Goal: Information Seeking & Learning: Check status

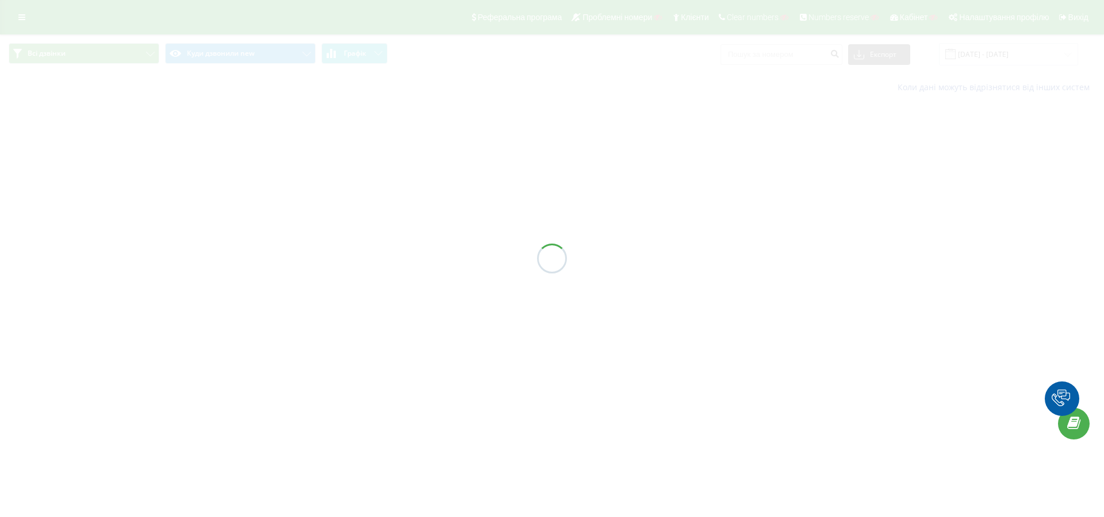
click at [985, 58] on div at bounding box center [552, 258] width 1104 height 517
click at [983, 56] on input "20.08.2025 - 20.09.2025" at bounding box center [1008, 54] width 139 height 22
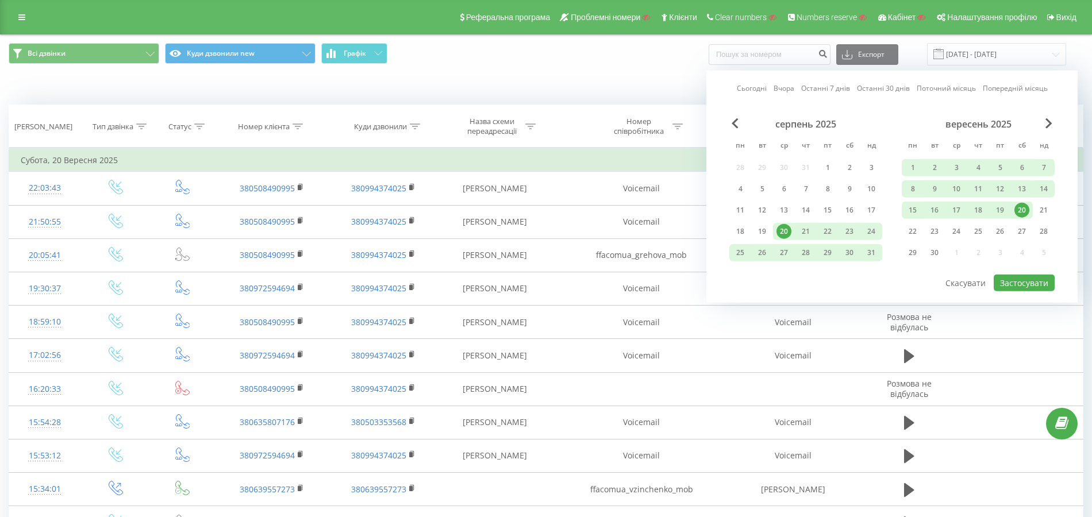
click at [740, 90] on link "Сьогодні" at bounding box center [752, 88] width 30 height 11
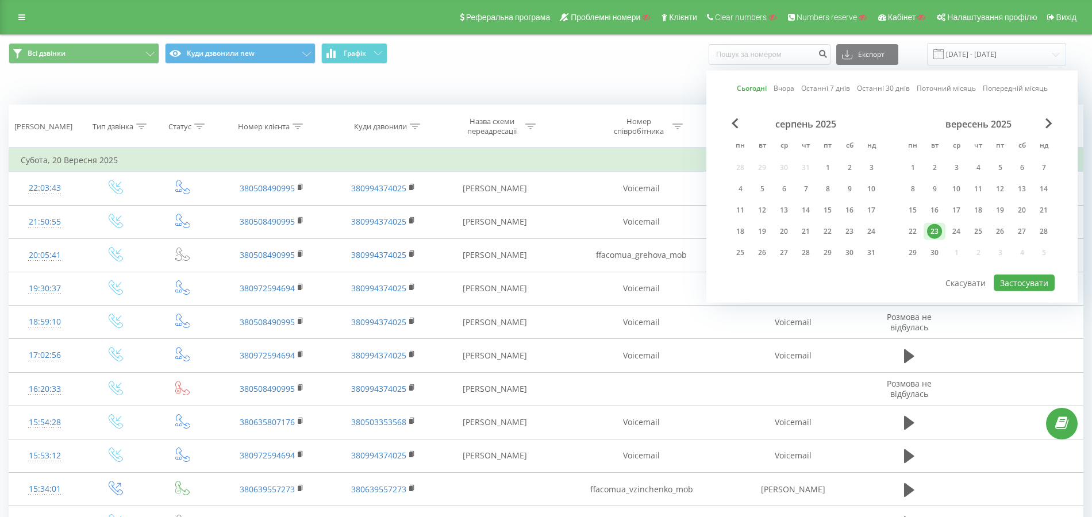
click at [824, 89] on link "Останні 7 днів" at bounding box center [825, 88] width 49 height 11
click at [1004, 278] on button "Застосувати" at bounding box center [1024, 283] width 61 height 17
type input "17.09.2025 - 23.09.2025"
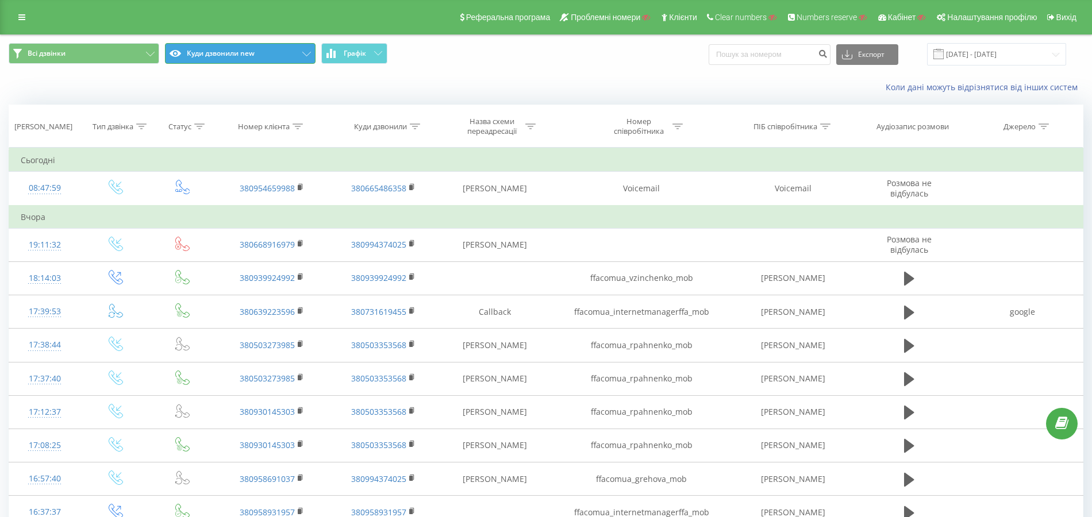
click at [215, 60] on button "Куди дзвонили new" at bounding box center [240, 53] width 151 height 21
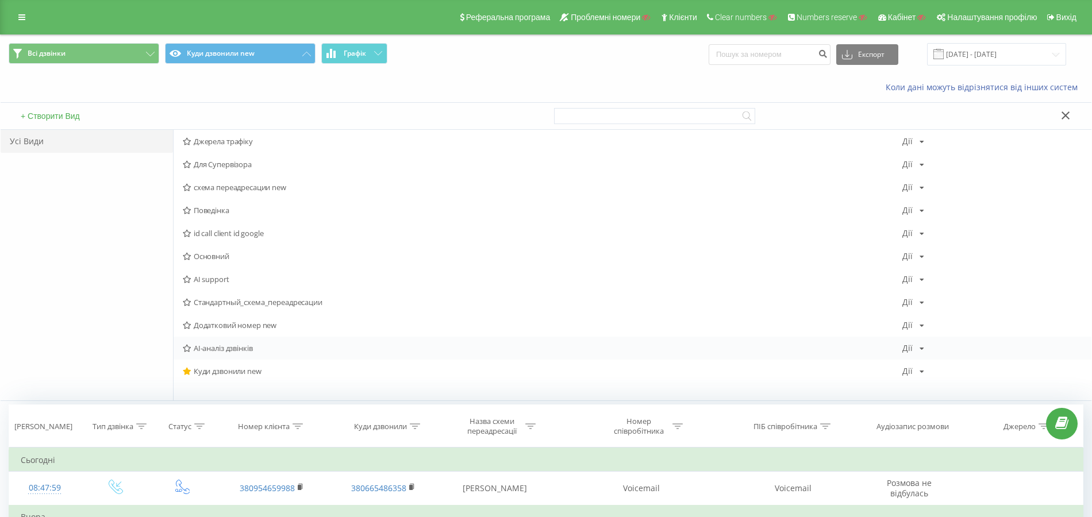
click at [236, 347] on span "AI-аналіз дзвінків" at bounding box center [543, 348] width 720 height 8
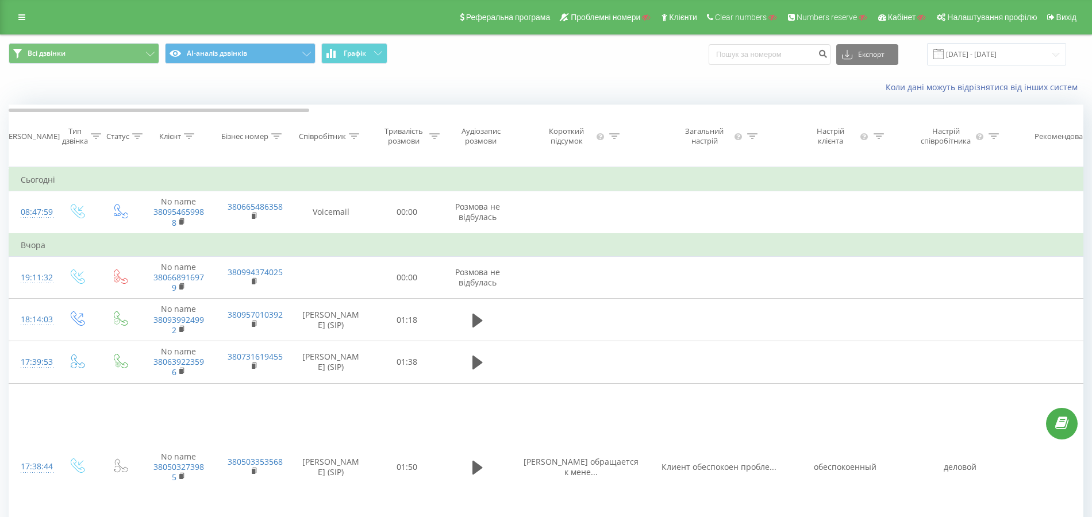
click at [433, 139] on icon at bounding box center [434, 136] width 10 height 6
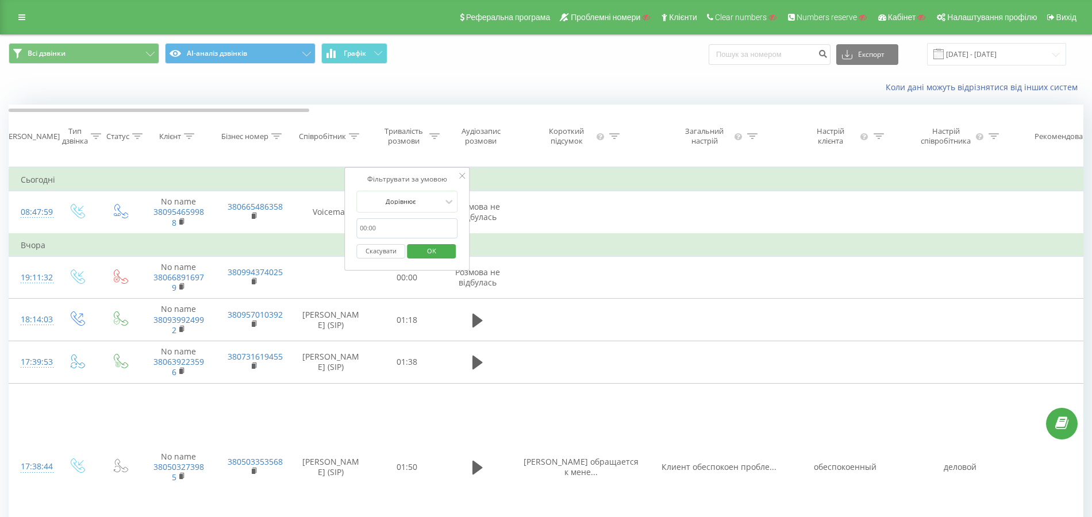
click at [369, 239] on input "text" at bounding box center [406, 228] width 101 height 20
click at [397, 207] on div at bounding box center [401, 201] width 82 height 11
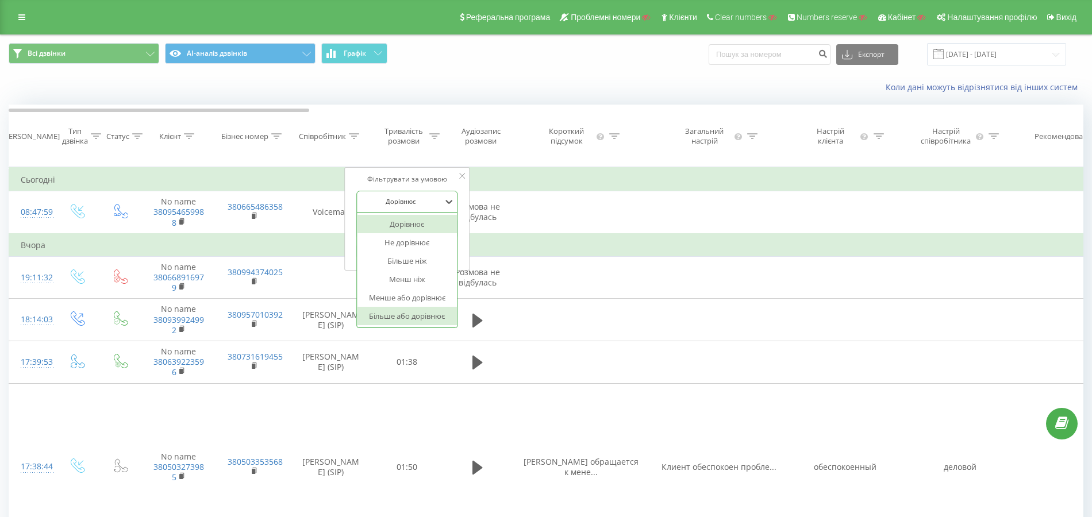
click at [412, 322] on div "Більше або дорівнює" at bounding box center [407, 316] width 100 height 18
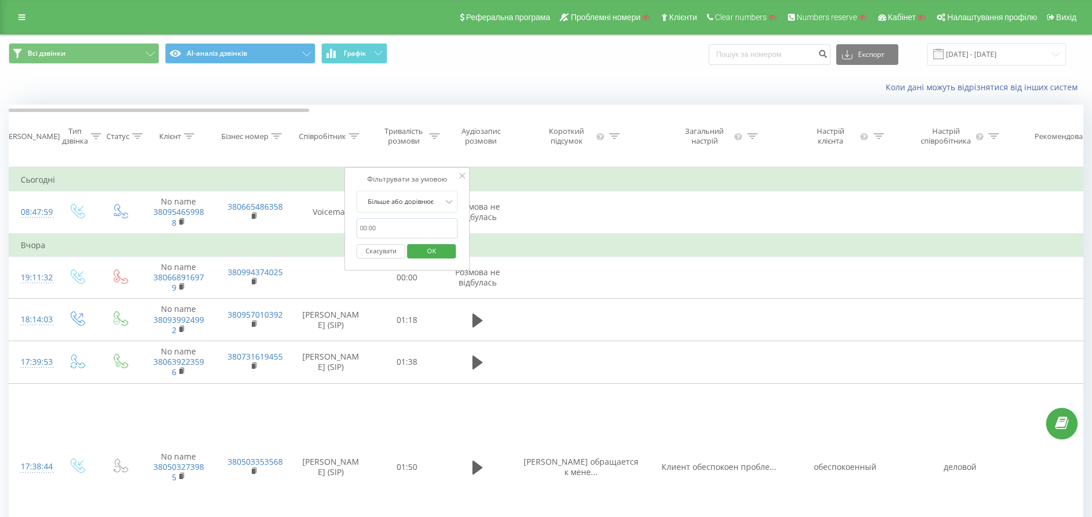
click at [360, 237] on input "text" at bounding box center [406, 228] width 101 height 20
drag, startPoint x: 368, startPoint y: 239, endPoint x: 359, endPoint y: 239, distance: 9.2
click at [359, 239] on input "text" at bounding box center [406, 228] width 101 height 20
click at [363, 237] on input "text" at bounding box center [406, 228] width 101 height 20
type input "00:30"
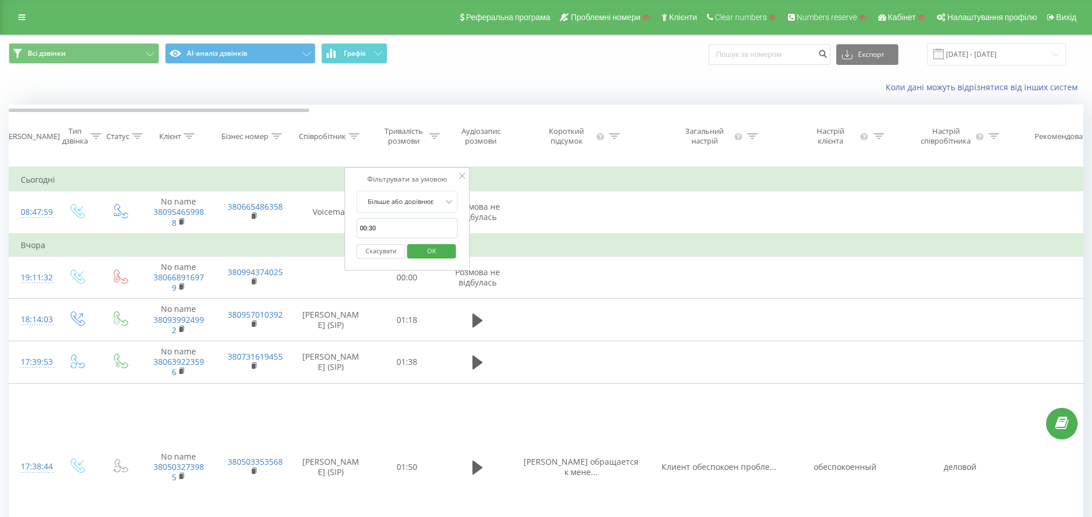
click at [416, 260] on span "OK" at bounding box center [432, 251] width 32 height 18
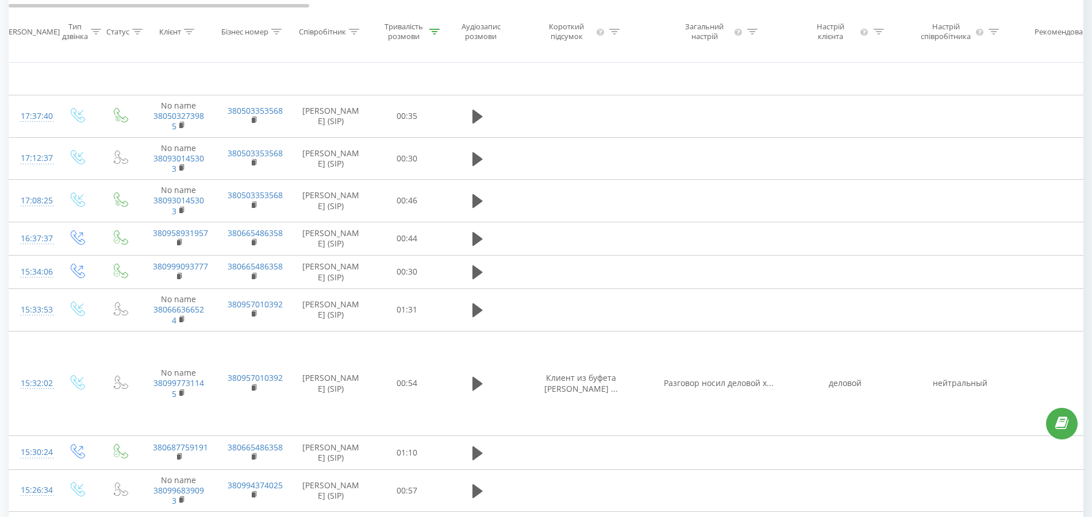
scroll to position [302, 0]
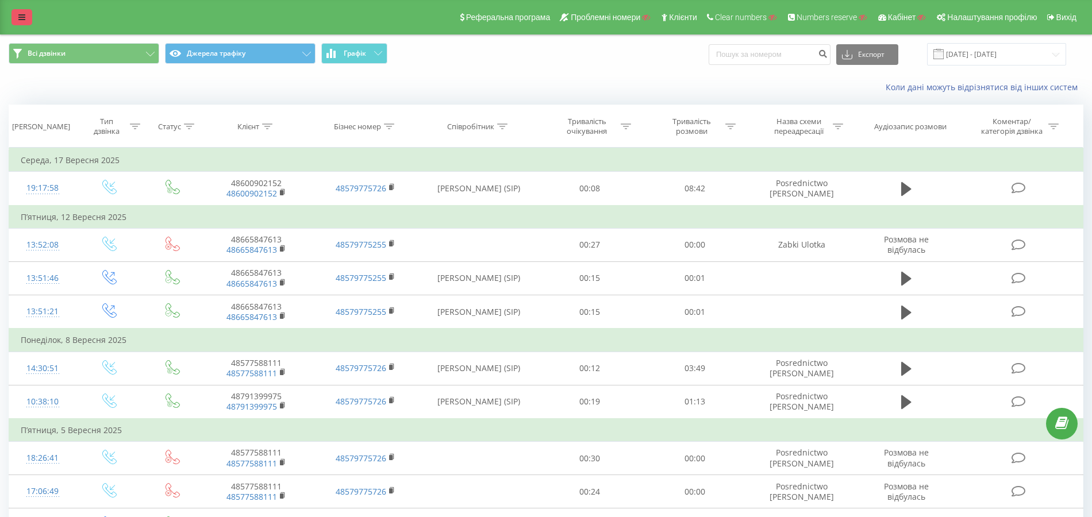
click at [20, 17] on icon at bounding box center [21, 17] width 7 height 8
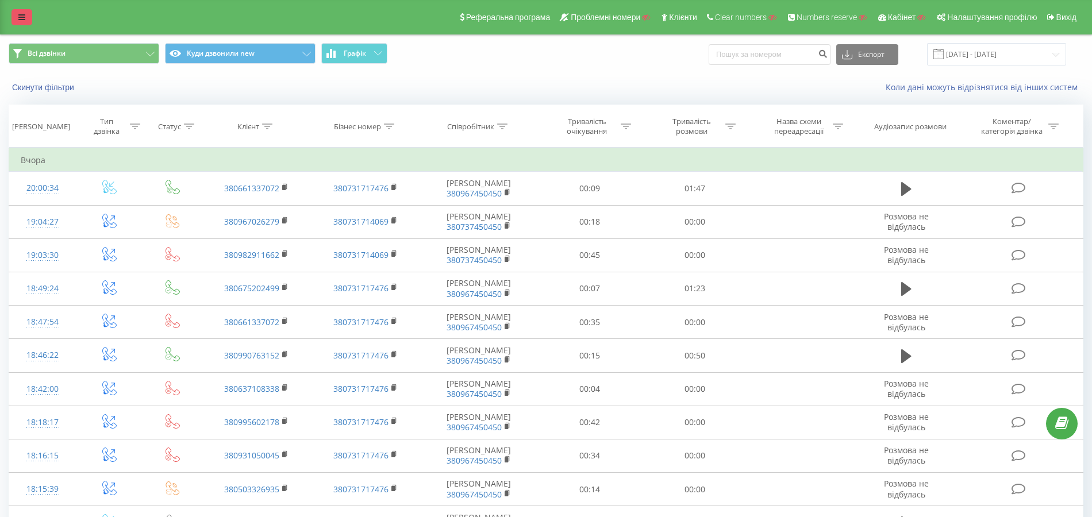
click at [18, 20] on link at bounding box center [21, 17] width 21 height 16
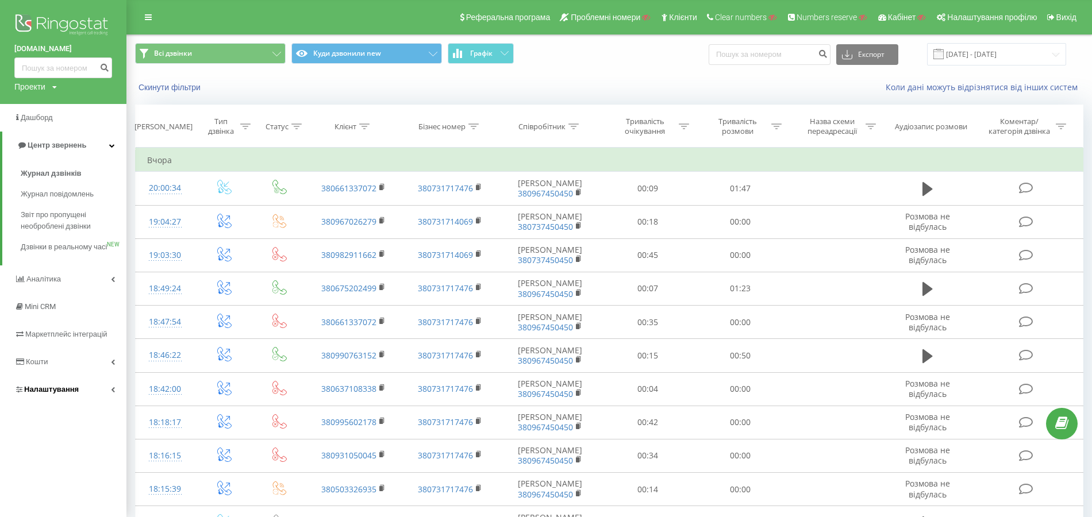
click at [51, 394] on span "Налаштування" at bounding box center [51, 389] width 55 height 9
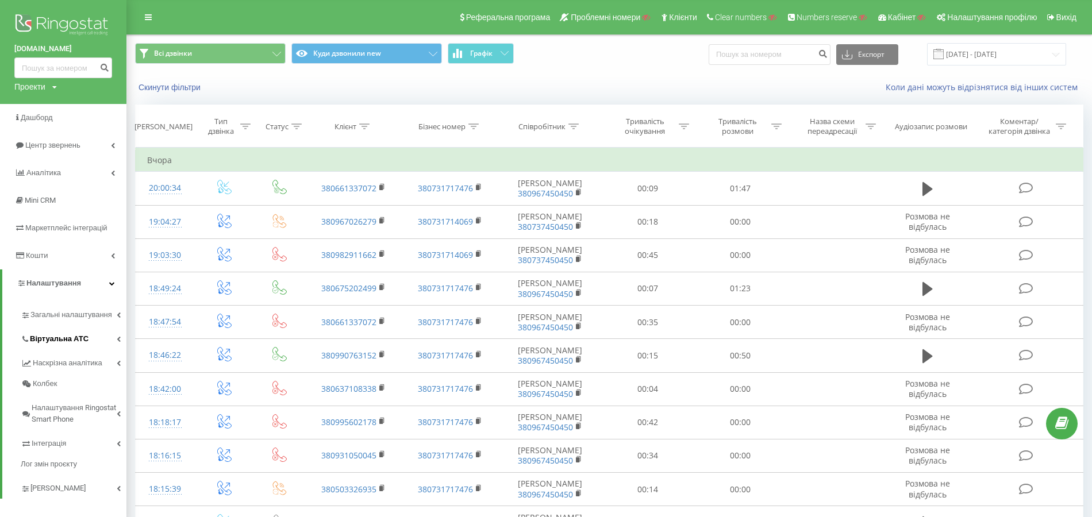
click at [62, 340] on span "Віртуальна АТС" at bounding box center [59, 338] width 59 height 11
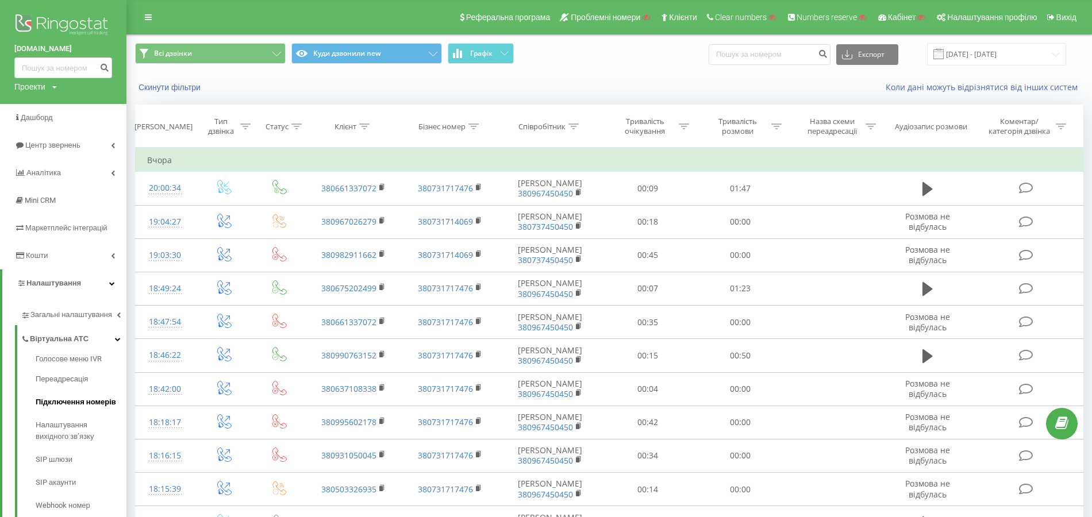
click at [61, 397] on span "Підключення номерів" at bounding box center [76, 402] width 80 height 11
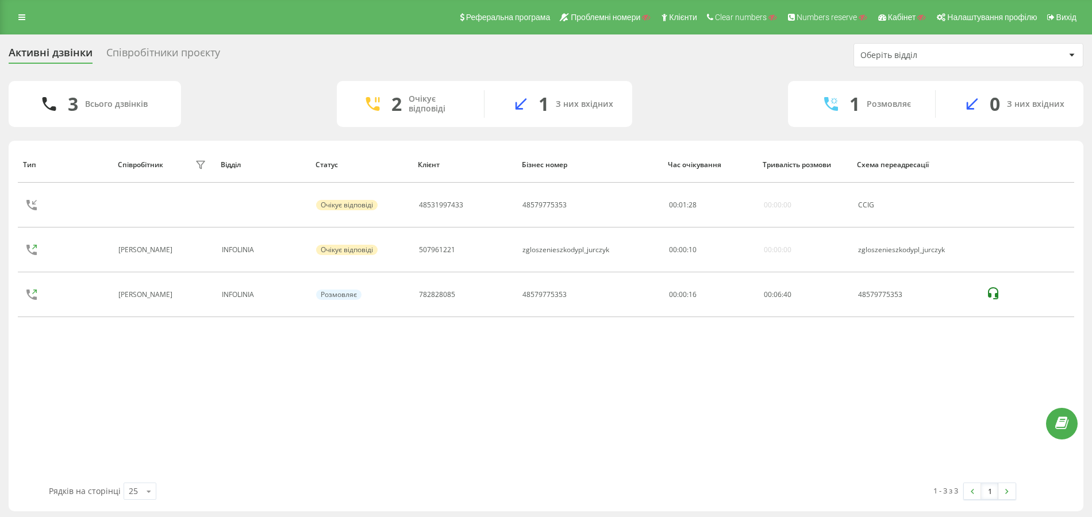
click at [182, 51] on div "Співробітники проєкту" at bounding box center [163, 56] width 114 height 18
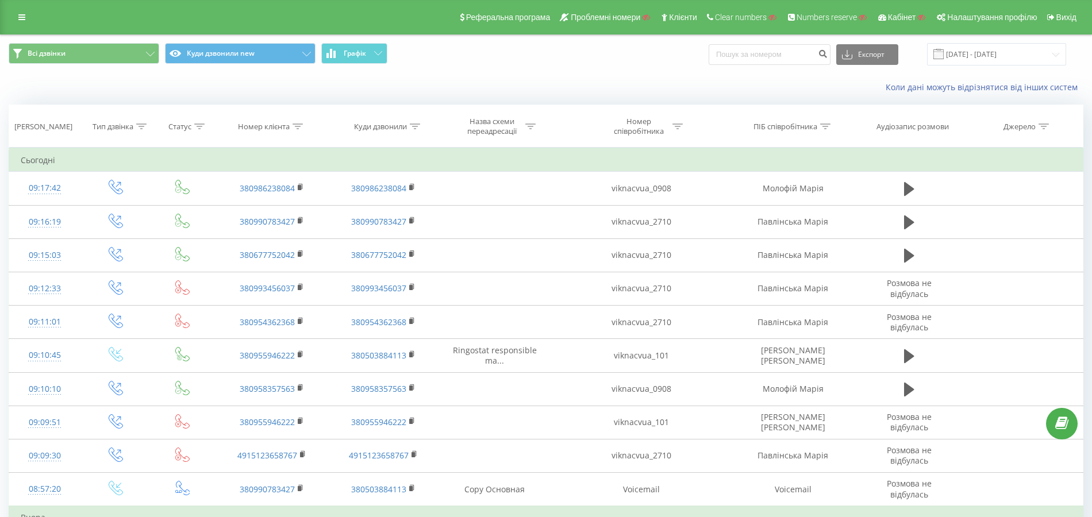
click at [298, 128] on icon at bounding box center [298, 127] width 10 height 6
click at [264, 207] on input "text" at bounding box center [271, 209] width 101 height 20
paste input "0968253903"
type input "0968253903"
click at [287, 227] on span "OK" at bounding box center [296, 231] width 32 height 18
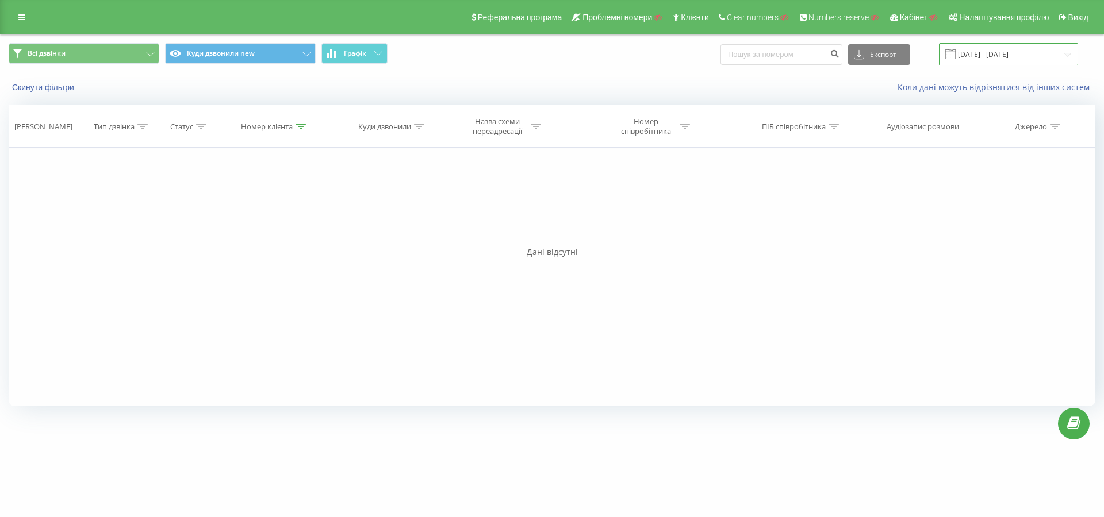
click at [1002, 50] on input "[DATE] - [DATE]" at bounding box center [1008, 54] width 139 height 22
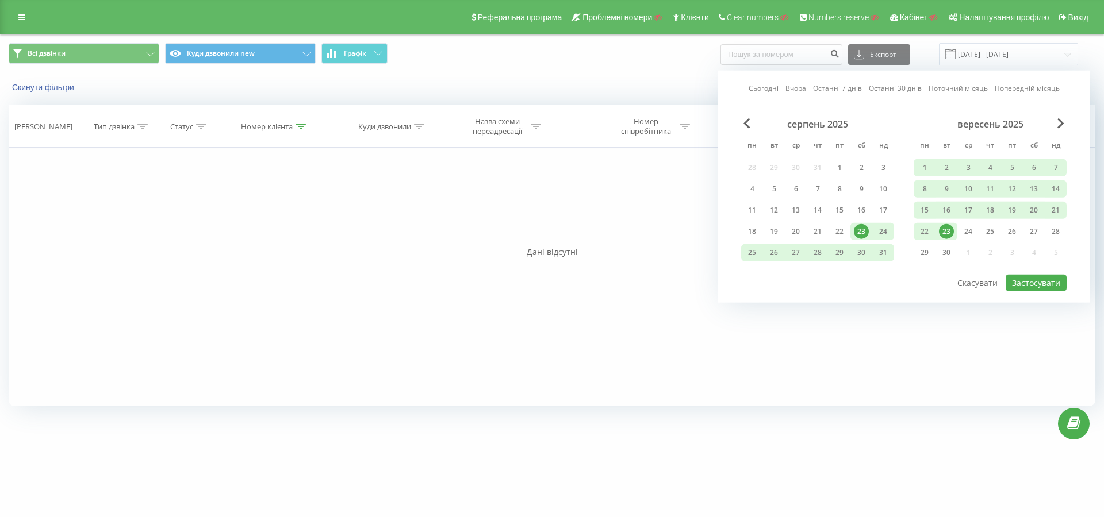
click at [832, 92] on link "Останні 7 днів" at bounding box center [837, 88] width 49 height 11
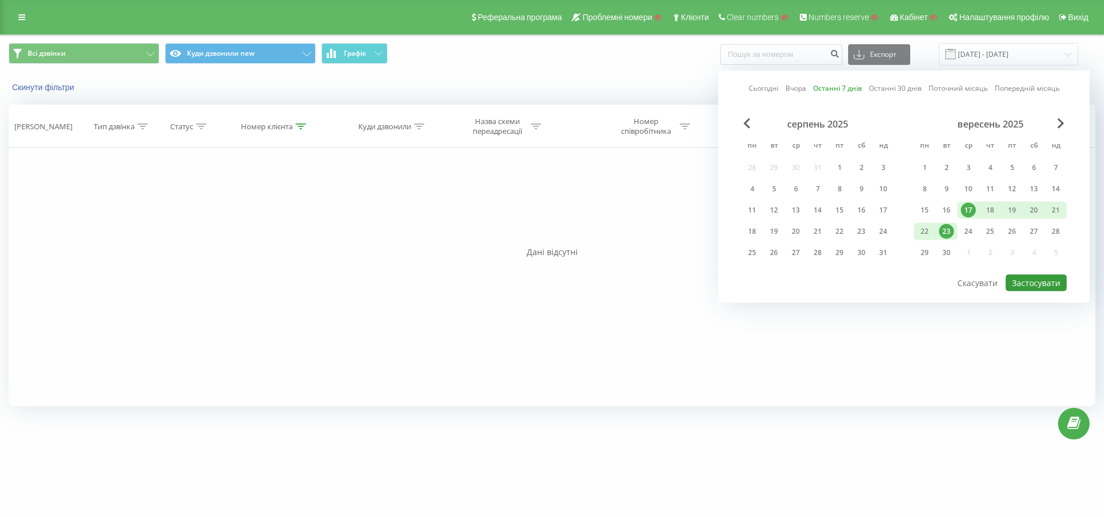
click at [1020, 276] on button "Застосувати" at bounding box center [1035, 283] width 61 height 17
type input "17.09.2025 - 23.09.2025"
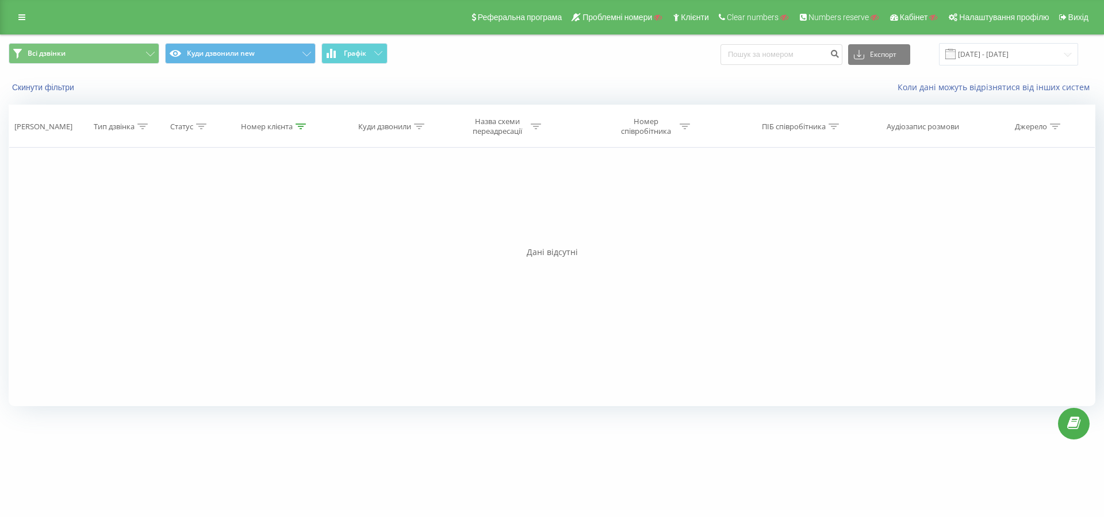
click at [6, 17] on div "Реферальна програма Проблемні номери Клієнти Clear numbers Numbers reserve Кабі…" at bounding box center [552, 17] width 1104 height 34
click at [17, 23] on link at bounding box center [21, 17] width 21 height 16
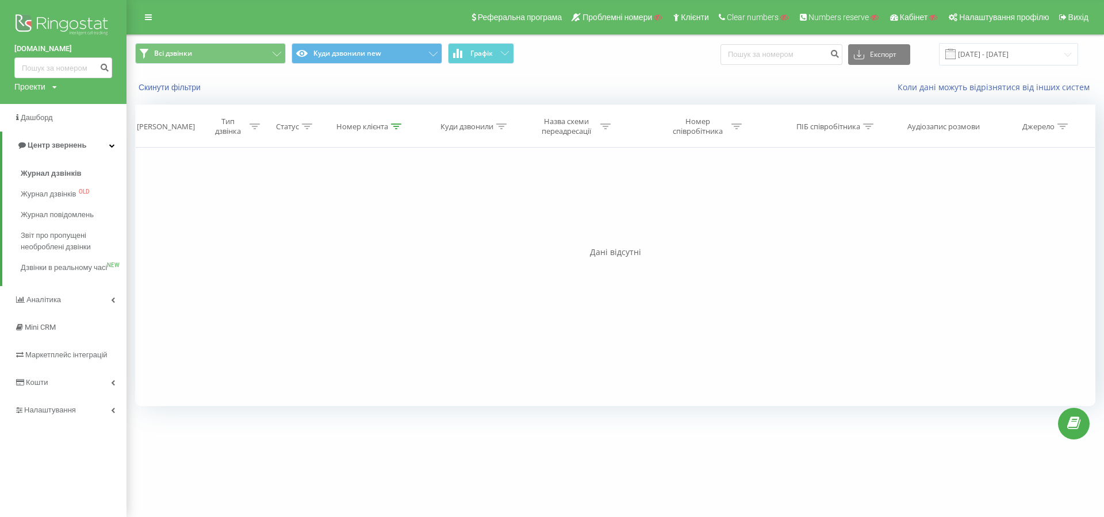
drag, startPoint x: 35, startPoint y: 87, endPoint x: 39, endPoint y: 95, distance: 9.5
click at [35, 86] on div "Проекти" at bounding box center [29, 86] width 31 height 11
click at [44, 107] on input "text" at bounding box center [46, 104] width 57 height 17
type input "vikna"
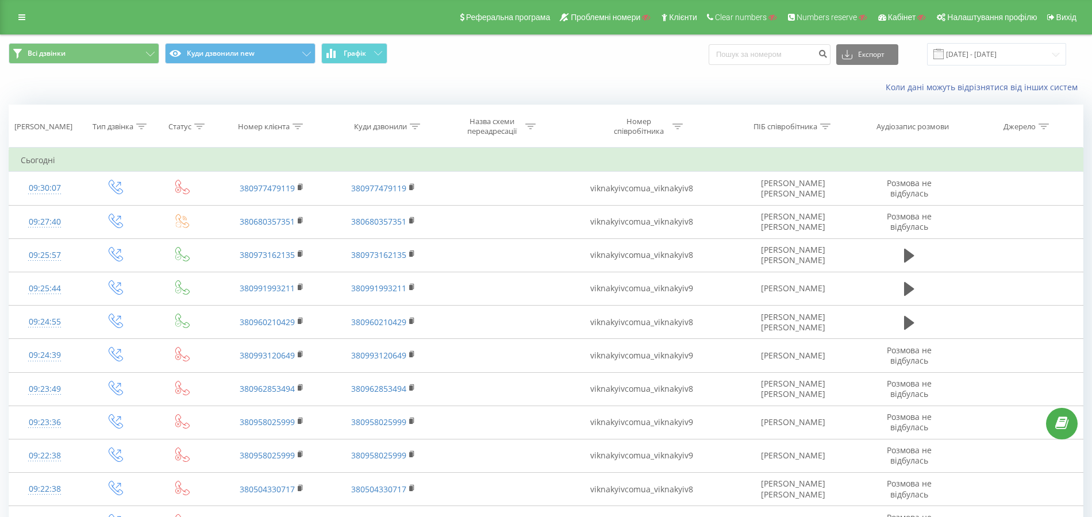
click at [299, 127] on icon at bounding box center [298, 127] width 10 height 6
click at [263, 197] on form "Містить Скасувати OK" at bounding box center [271, 208] width 101 height 74
click at [262, 201] on input "text" at bounding box center [271, 209] width 101 height 20
paste input "380968253903"
type input "380968253903"
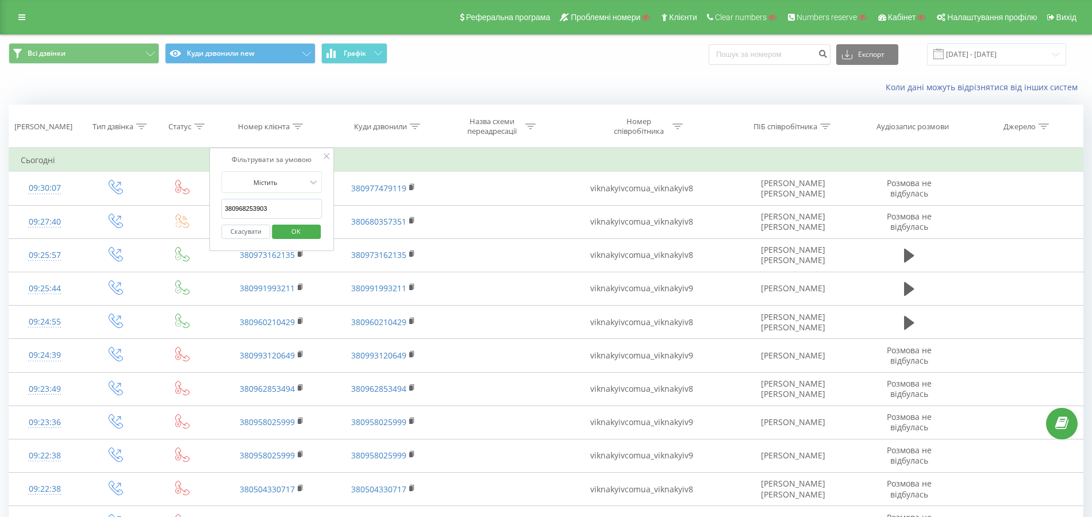
click at [294, 229] on span "OK" at bounding box center [296, 231] width 32 height 18
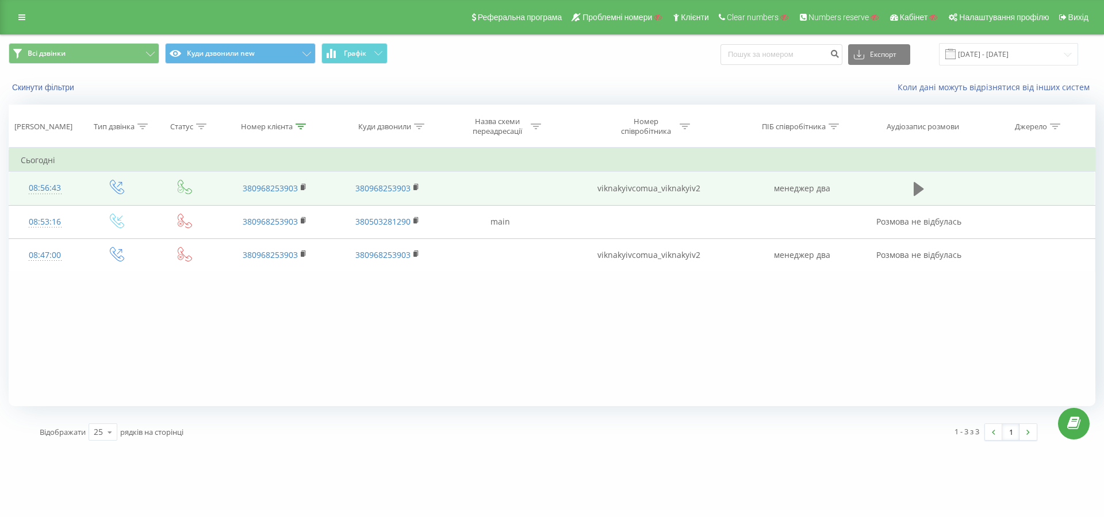
click at [915, 186] on icon at bounding box center [918, 189] width 10 height 14
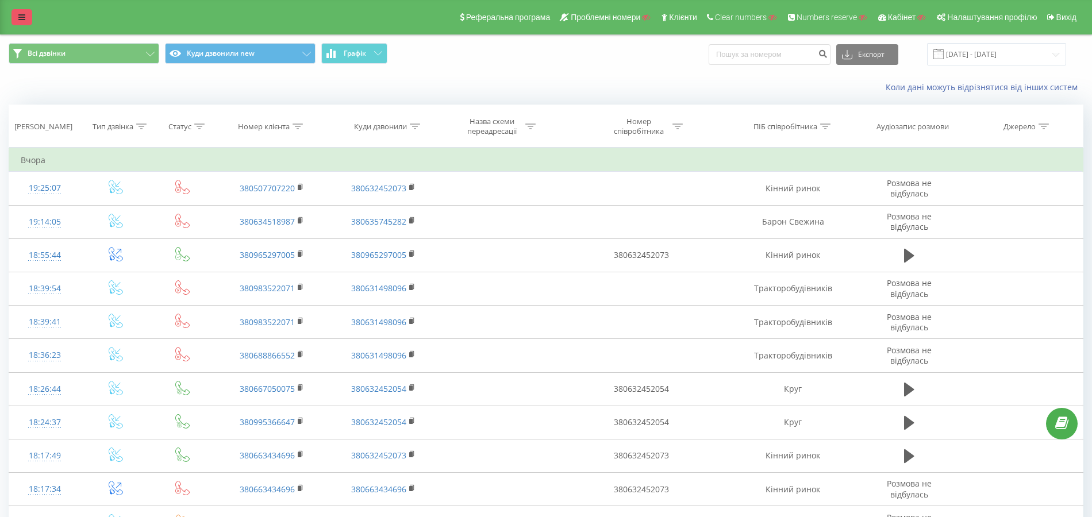
click at [28, 21] on link at bounding box center [21, 17] width 21 height 16
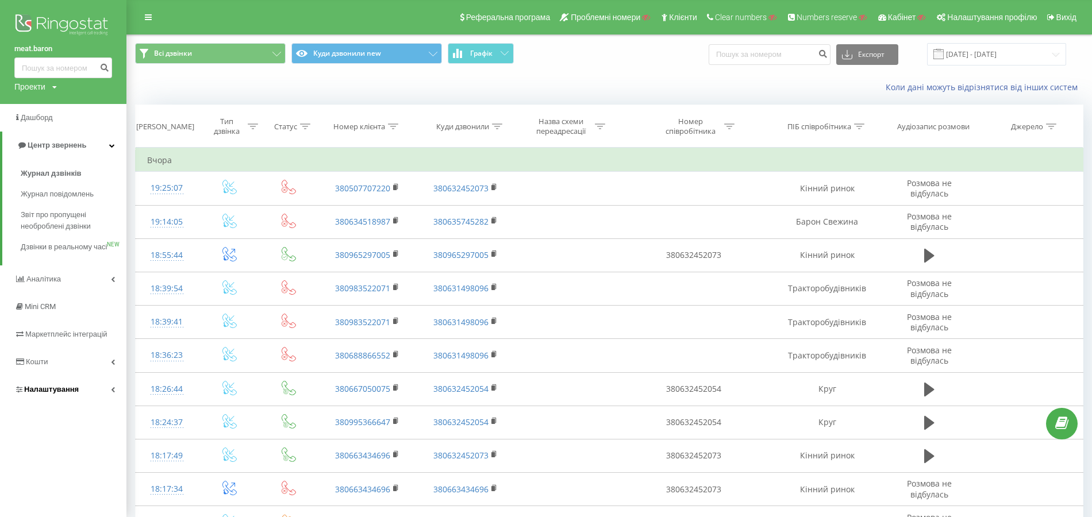
click at [56, 394] on span "Налаштування" at bounding box center [51, 389] width 55 height 9
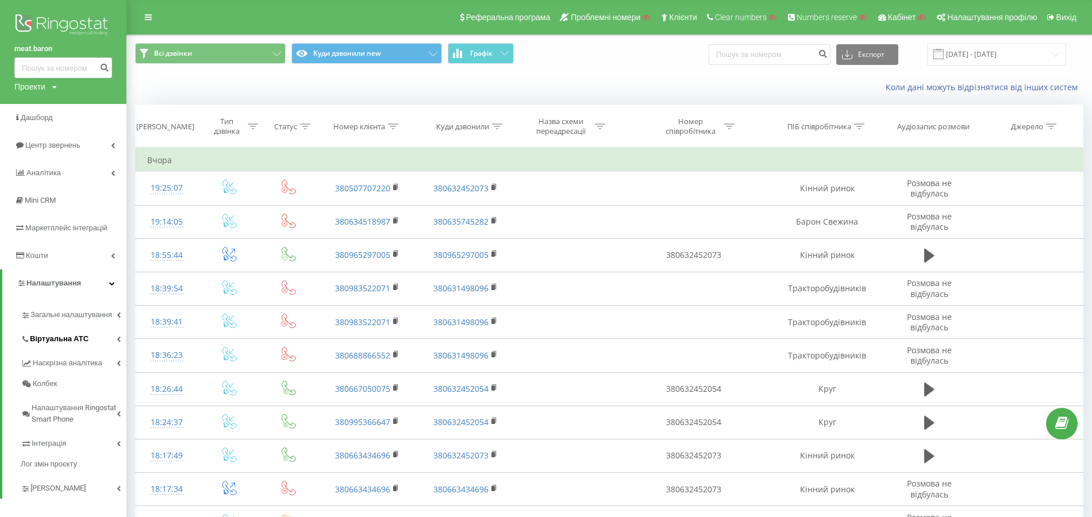
click at [71, 346] on link "Віртуальна АТС" at bounding box center [74, 337] width 106 height 24
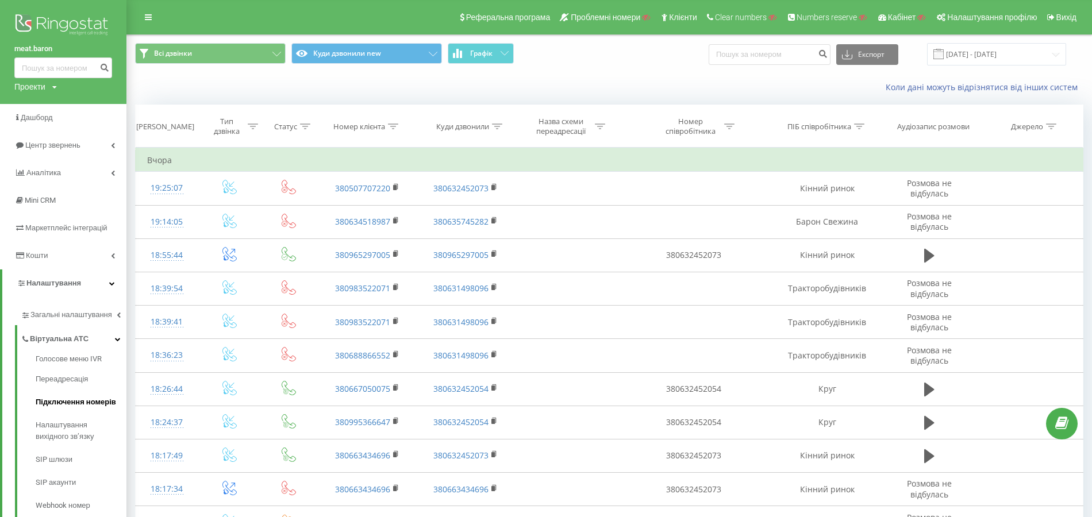
click at [73, 400] on span "Підключення номерів" at bounding box center [76, 402] width 80 height 11
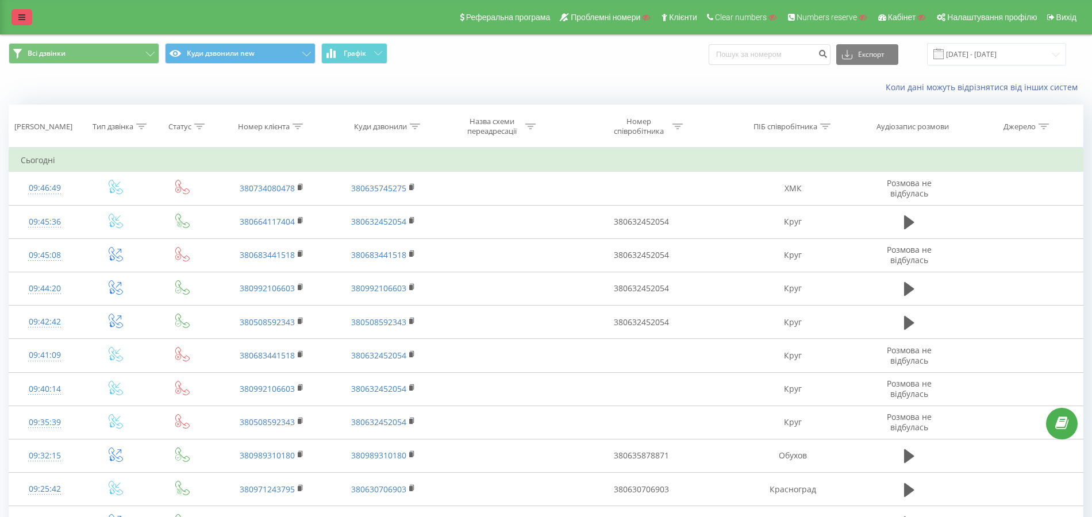
click at [22, 17] on icon at bounding box center [21, 17] width 7 height 8
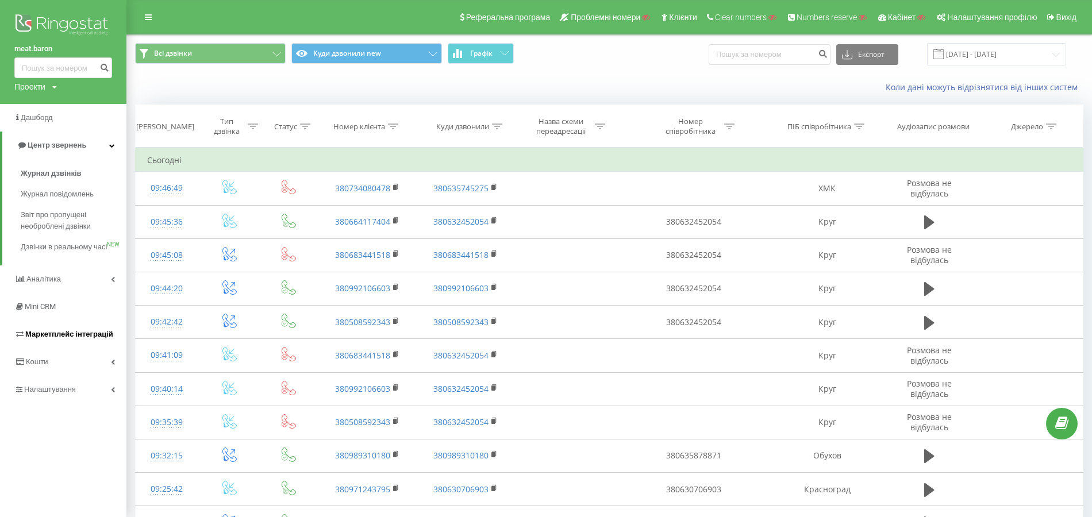
click at [80, 340] on span "Маркетплейс інтеграцій" at bounding box center [63, 334] width 99 height 11
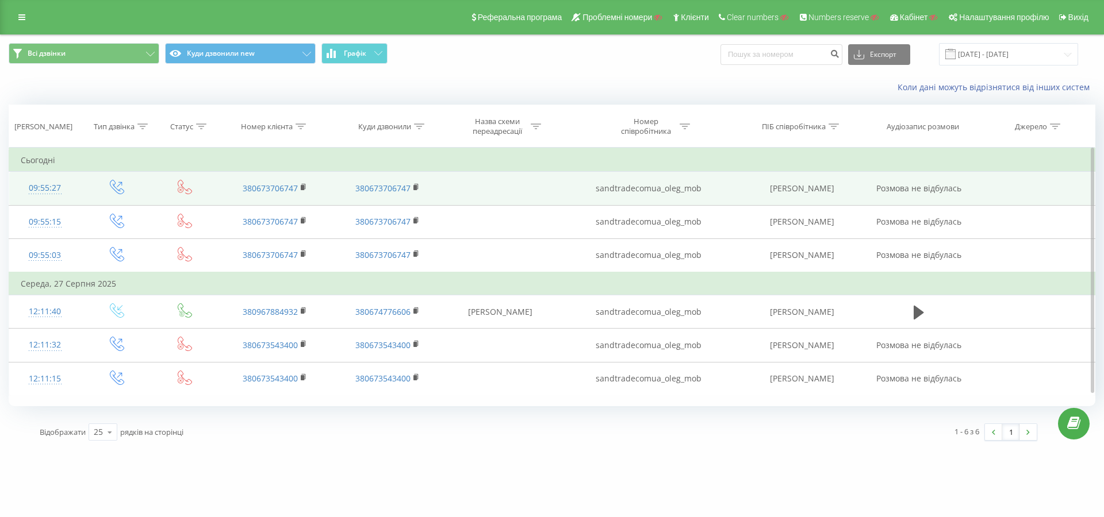
click at [52, 186] on div "09:55:27" at bounding box center [45, 188] width 49 height 22
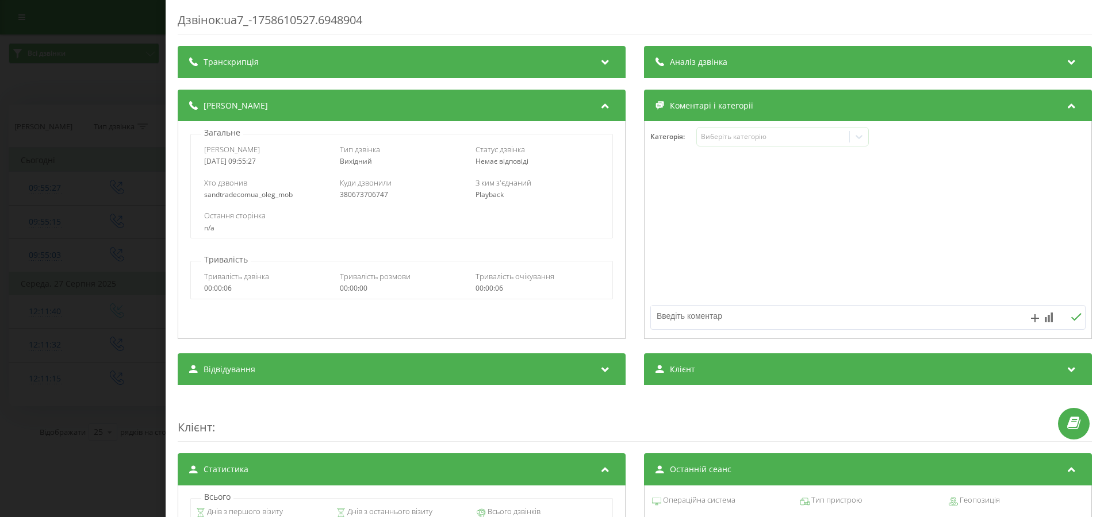
click at [110, 207] on div "Дзвінок : ua7_-1758610527.6948904 Транскрипція Для AI-аналізу майбутніх дзвінкі…" at bounding box center [552, 258] width 1104 height 517
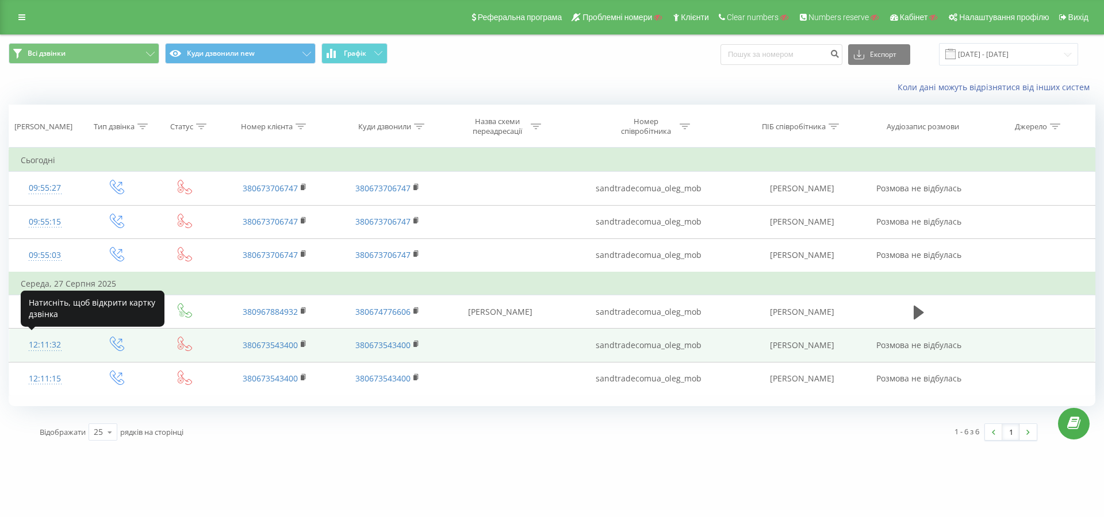
click at [39, 343] on div "12:11:32" at bounding box center [45, 345] width 49 height 22
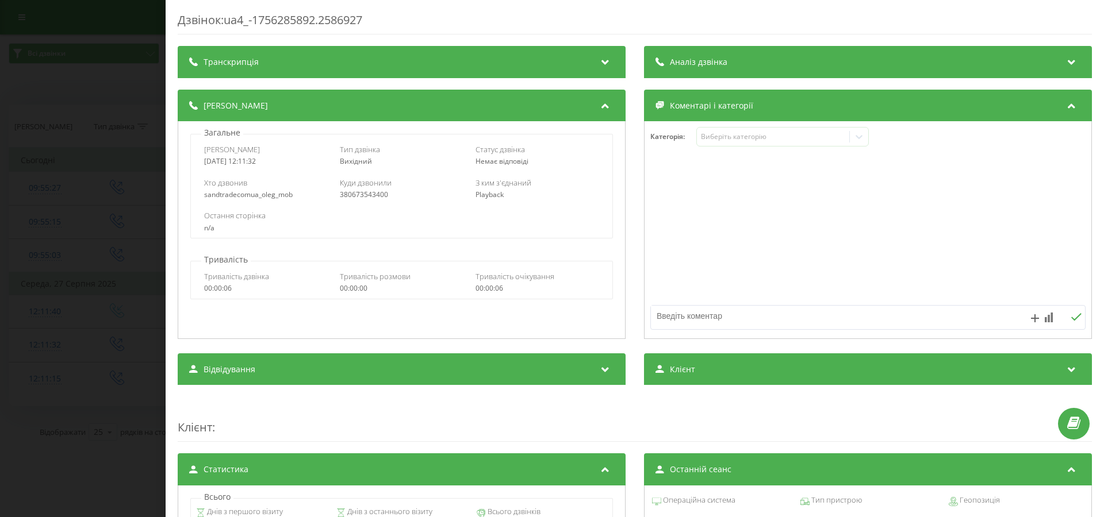
click at [87, 311] on div "Дзвінок : ua4_-1756285892.2586927 Транскрипція Для AI-аналізу майбутніх дзвінкі…" at bounding box center [552, 258] width 1104 height 517
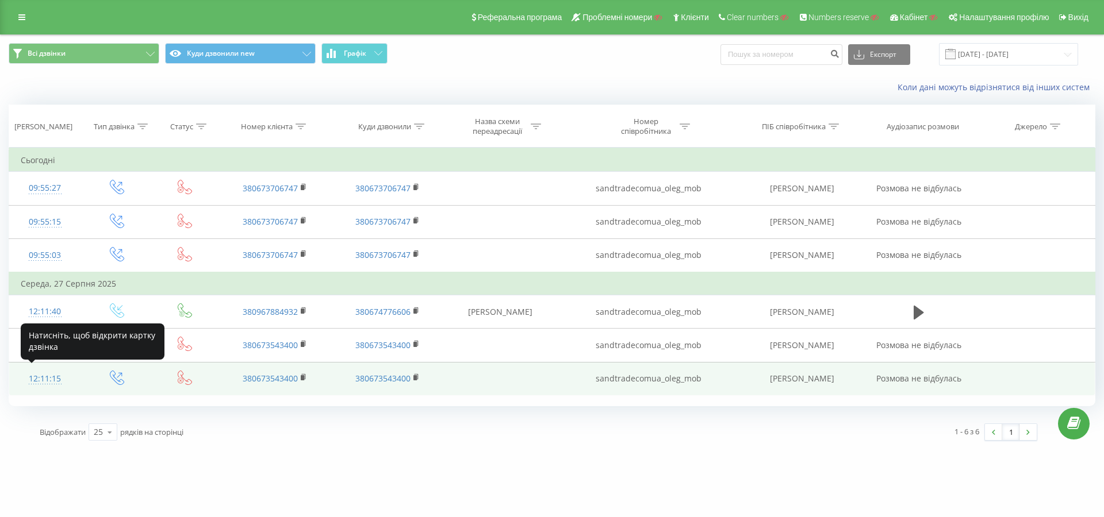
click at [44, 381] on div "12:11:15" at bounding box center [45, 379] width 49 height 22
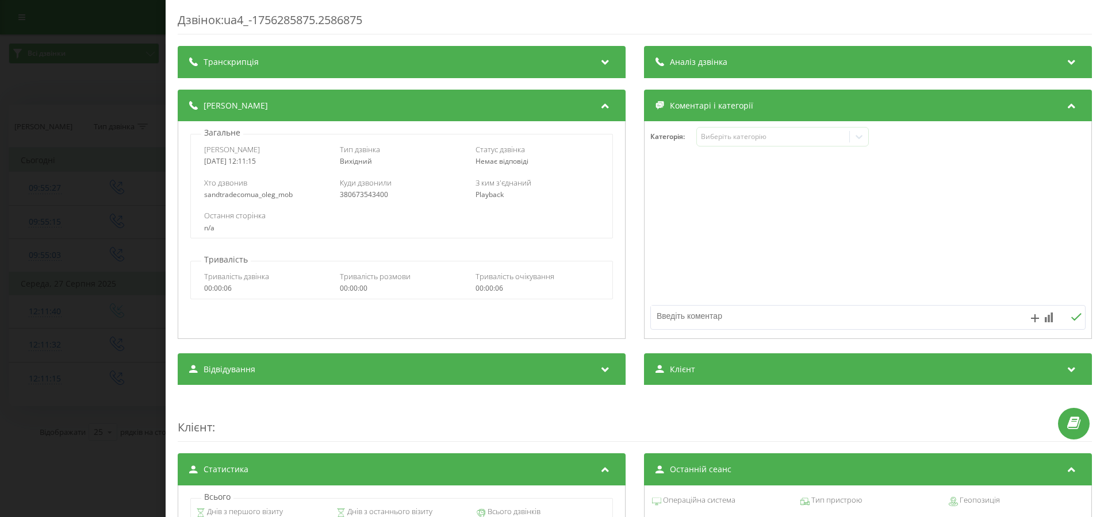
click at [85, 267] on div "Дзвінок : ua4_-1756285875.2586875 Транскрипція Для AI-аналізу майбутніх дзвінкі…" at bounding box center [552, 258] width 1104 height 517
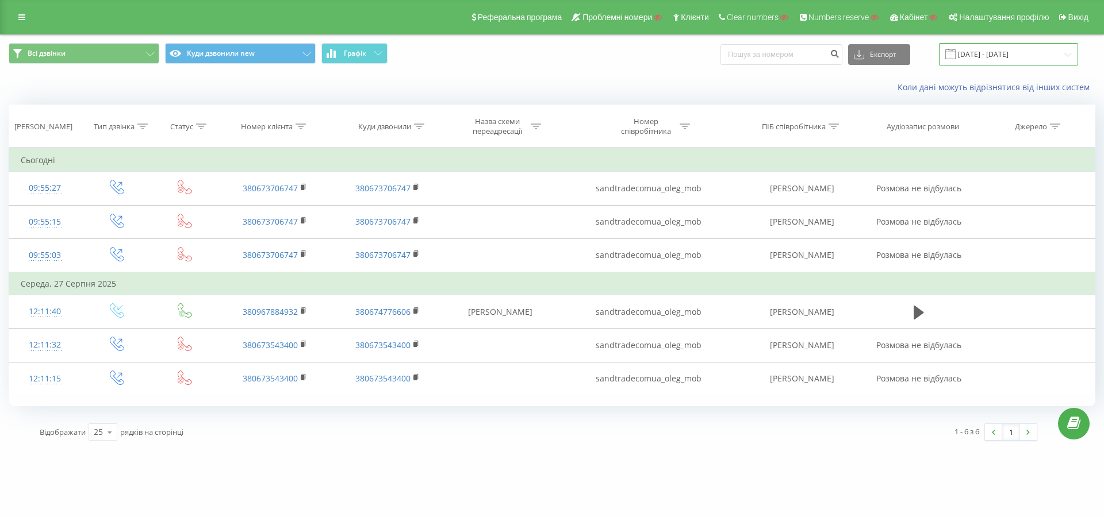
click at [998, 56] on input "[DATE] - [DATE]" at bounding box center [1008, 54] width 139 height 22
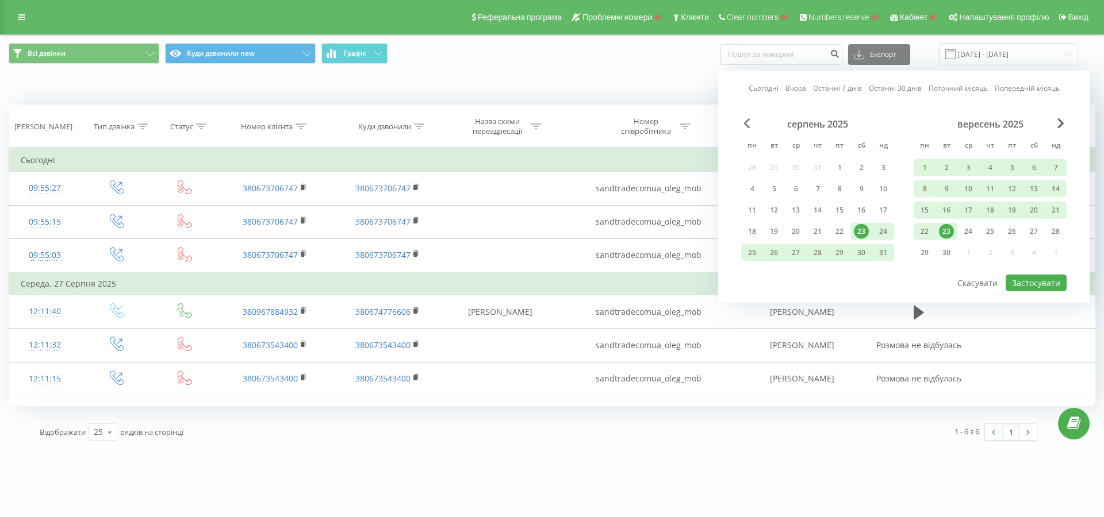
click at [746, 123] on span "Previous Month" at bounding box center [746, 123] width 7 height 10
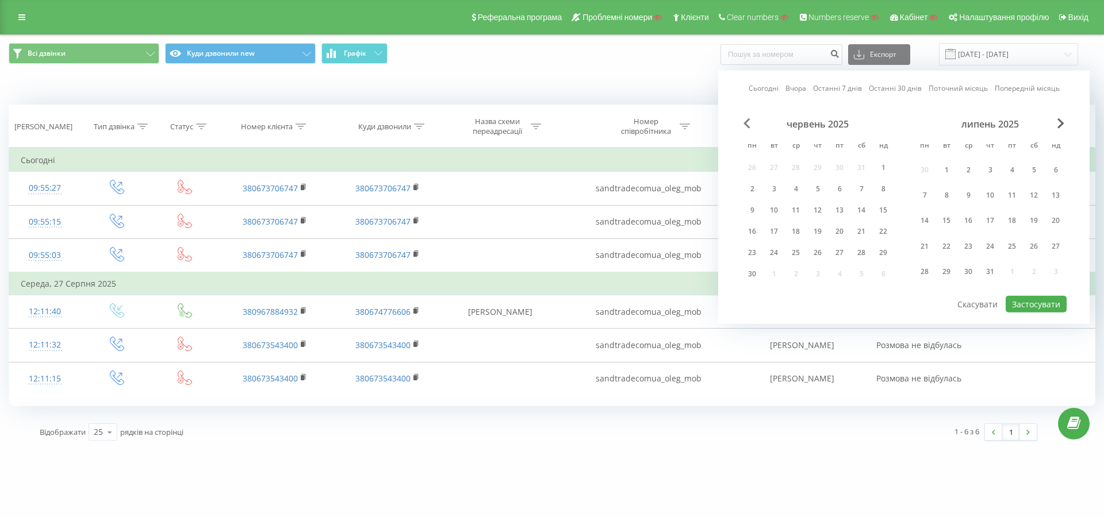
click at [746, 123] on span "Previous Month" at bounding box center [746, 123] width 7 height 10
click at [774, 168] on div "1" at bounding box center [773, 167] width 15 height 15
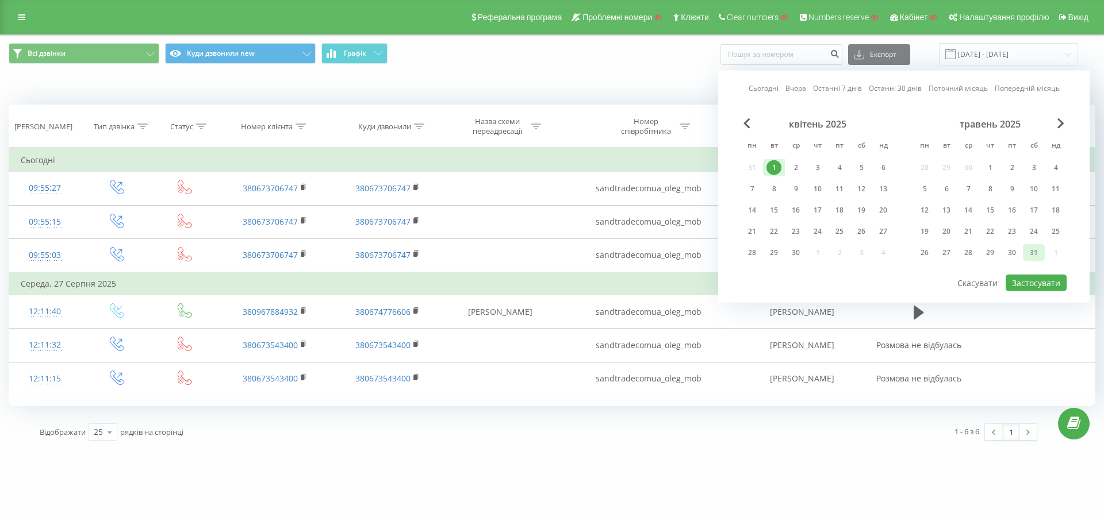
click at [1029, 251] on div "31" at bounding box center [1033, 252] width 15 height 15
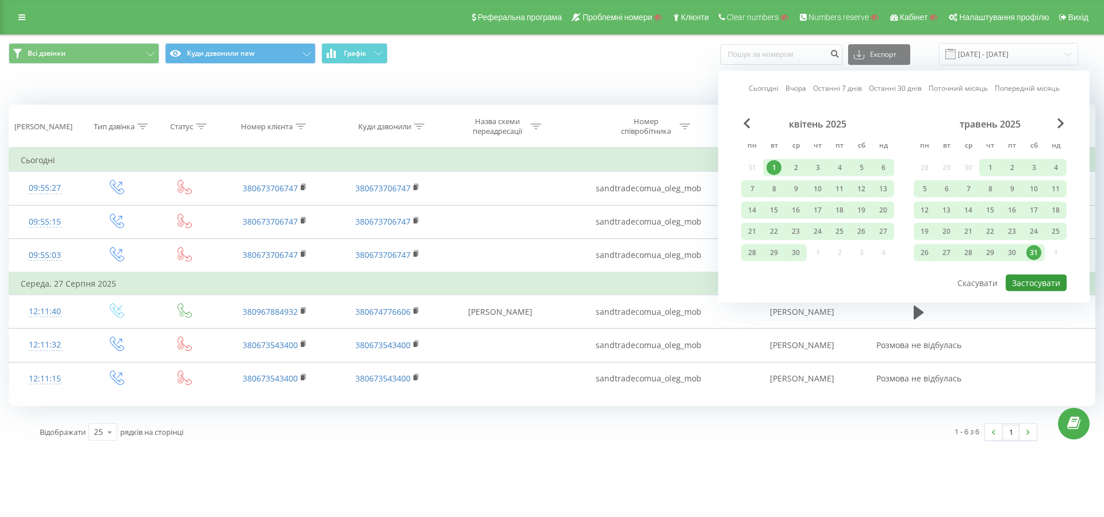
click at [1035, 276] on button "Застосувати" at bounding box center [1035, 283] width 61 height 17
type input "[DATE] - [DATE]"
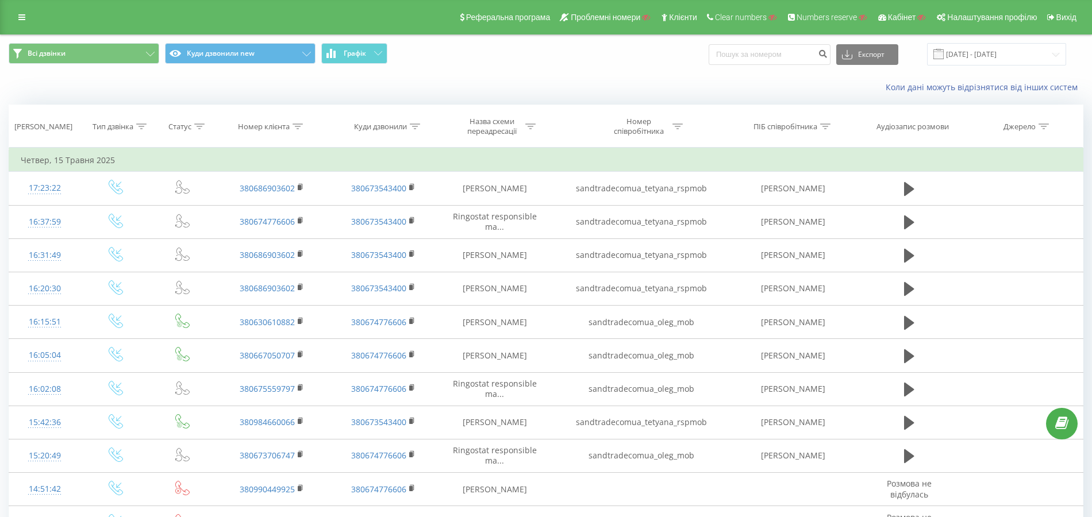
click at [141, 120] on th "Тип дзвінка" at bounding box center [115, 126] width 71 height 43
click at [102, 45] on button "Всі дзвінки" at bounding box center [84, 53] width 151 height 21
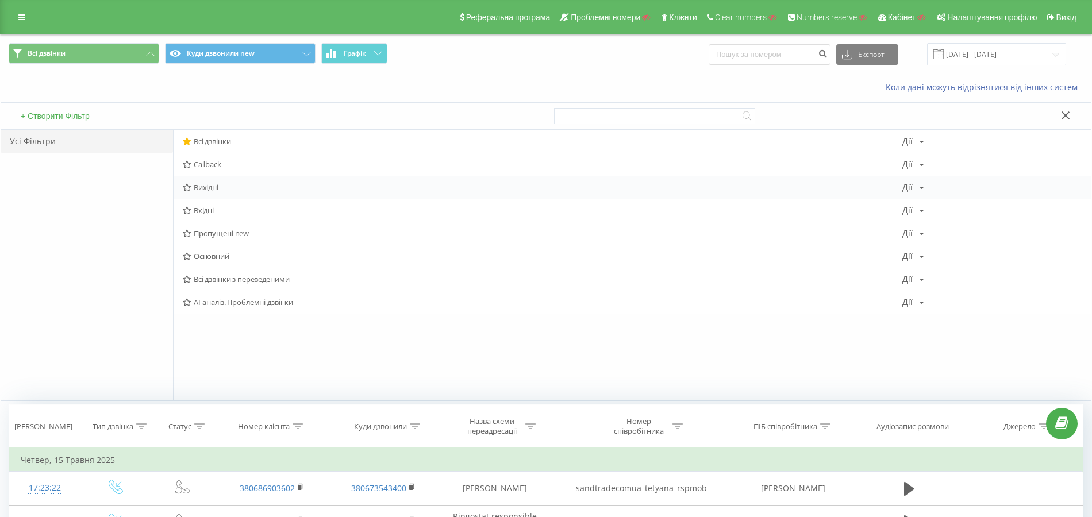
click at [216, 189] on span "Вихідні" at bounding box center [543, 187] width 720 height 8
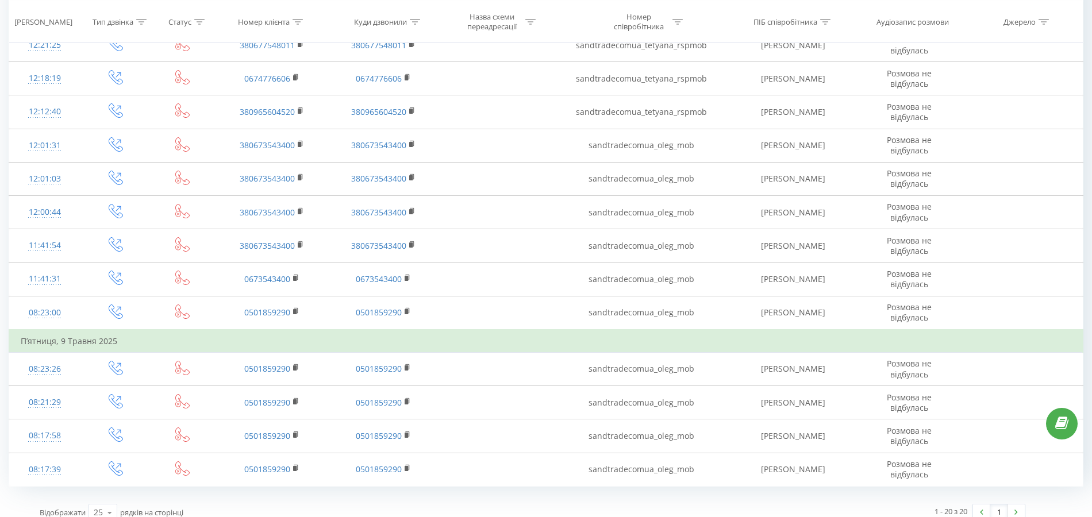
scroll to position [431, 0]
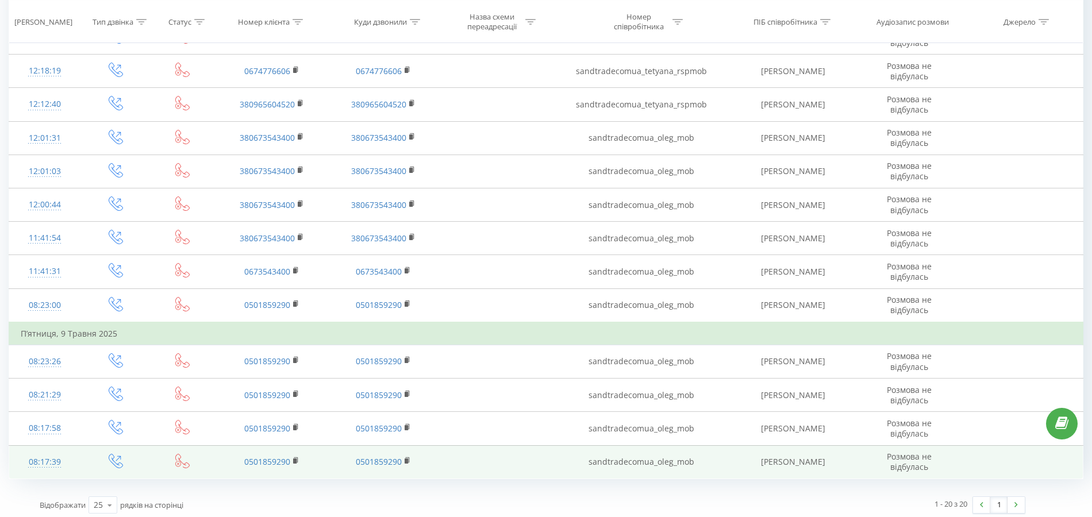
click at [45, 453] on div "08:17:39" at bounding box center [45, 462] width 48 height 22
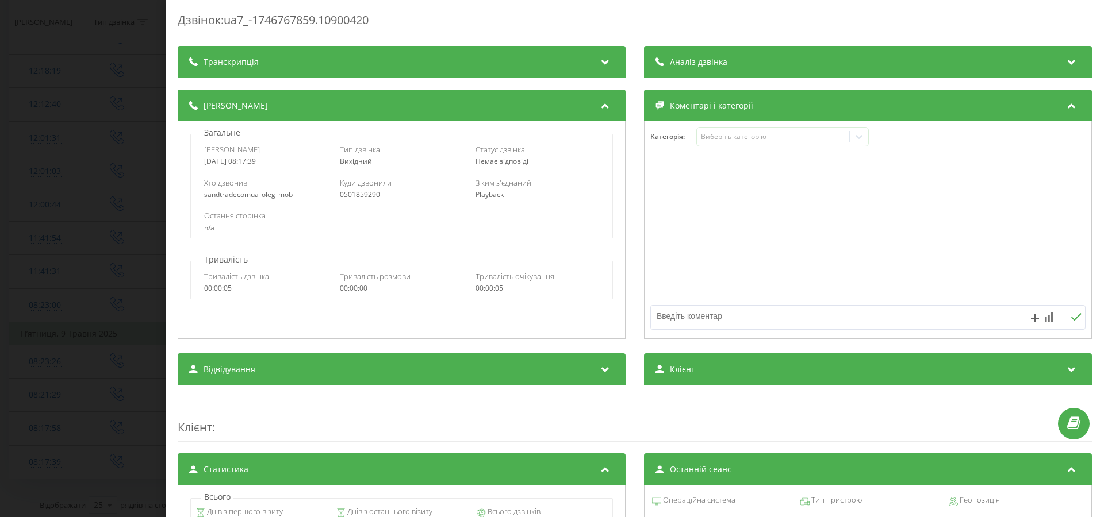
click at [69, 205] on div "Дзвінок : ua7_-1746767859.10900420 Транскрипція Для AI-аналізу майбутніх дзвінк…" at bounding box center [552, 258] width 1104 height 517
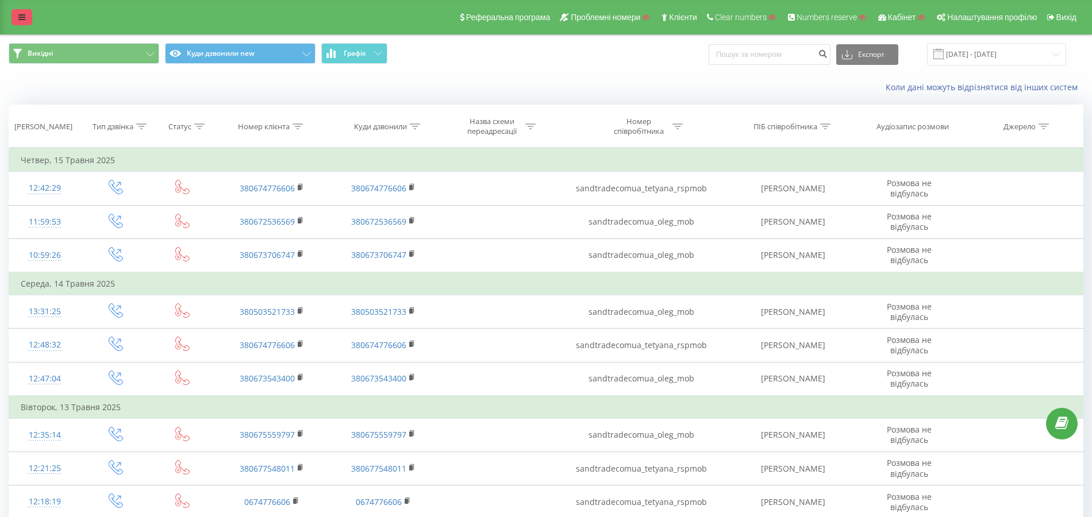
click at [16, 24] on link at bounding box center [21, 17] width 21 height 16
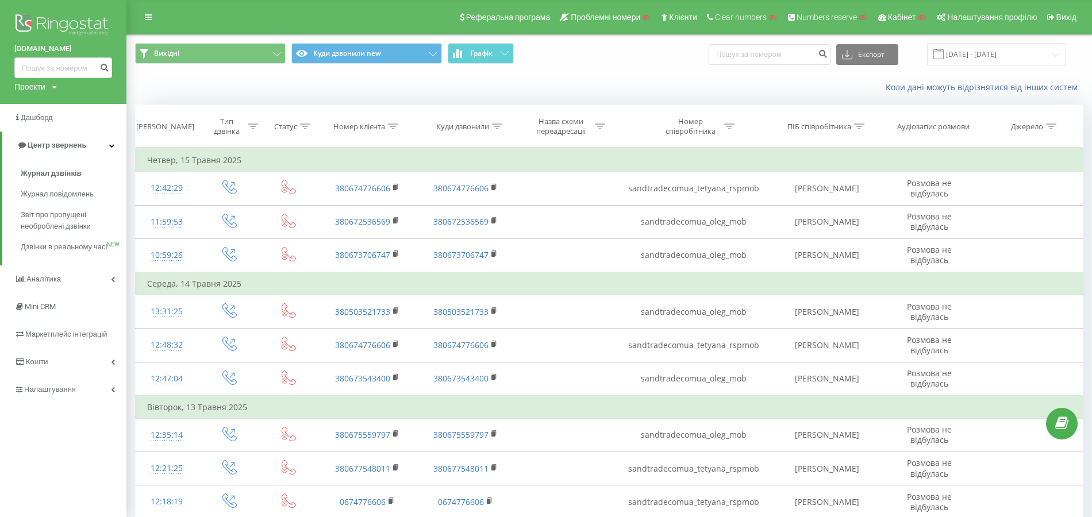
click at [30, 86] on div "Проекти" at bounding box center [29, 86] width 31 height 11
click at [36, 99] on input "text" at bounding box center [46, 104] width 57 height 17
paste input "avtoobzor.KiaSorento"
type input "avtoobzor.KiaSorento"
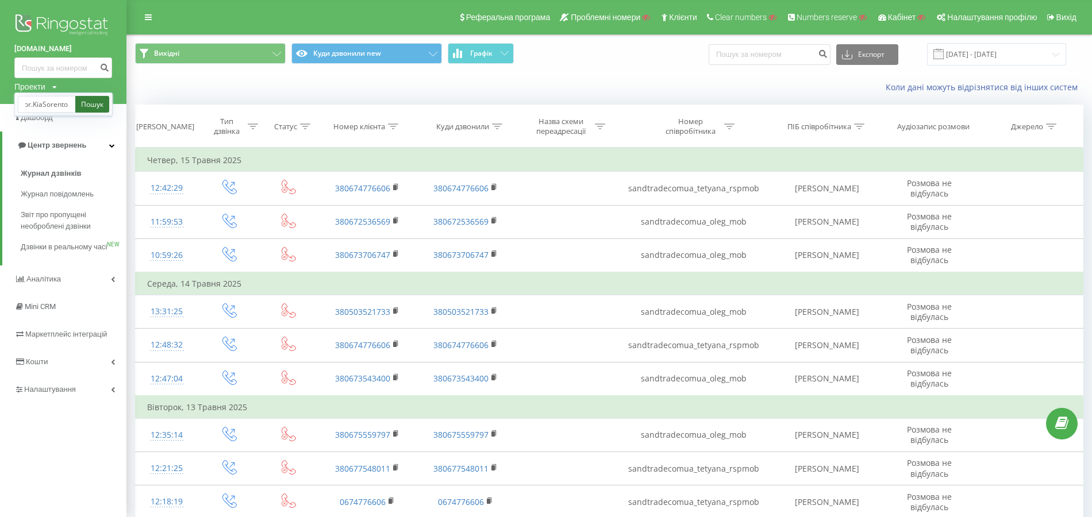
click at [87, 107] on link "Пошук" at bounding box center [92, 104] width 34 height 17
